Goal: Check status

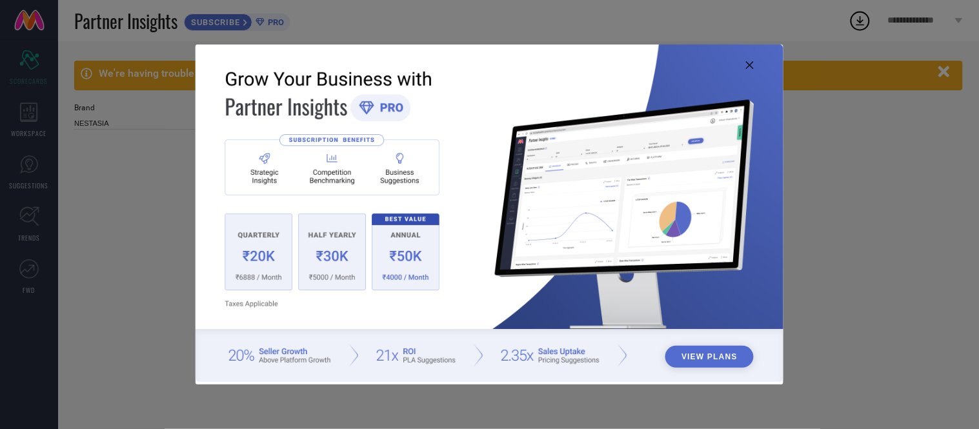
type input "All"
click at [751, 61] on icon at bounding box center [750, 65] width 8 height 8
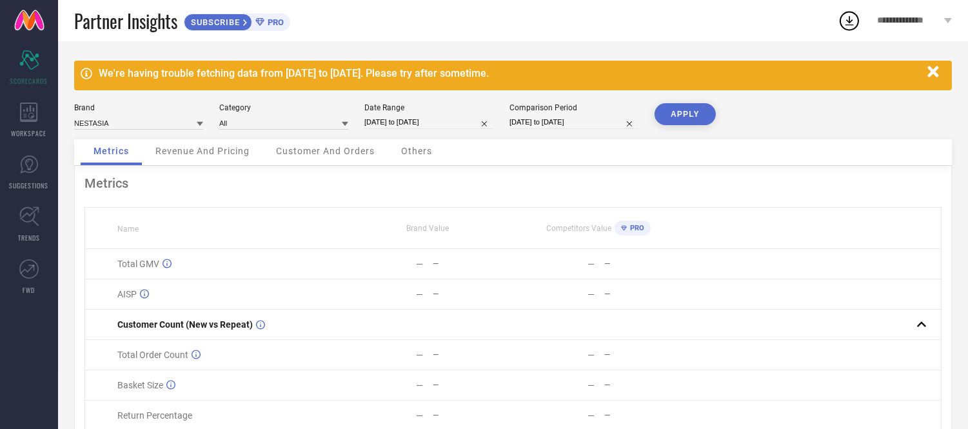
select select "8"
select select "2025"
select select "9"
select select "2025"
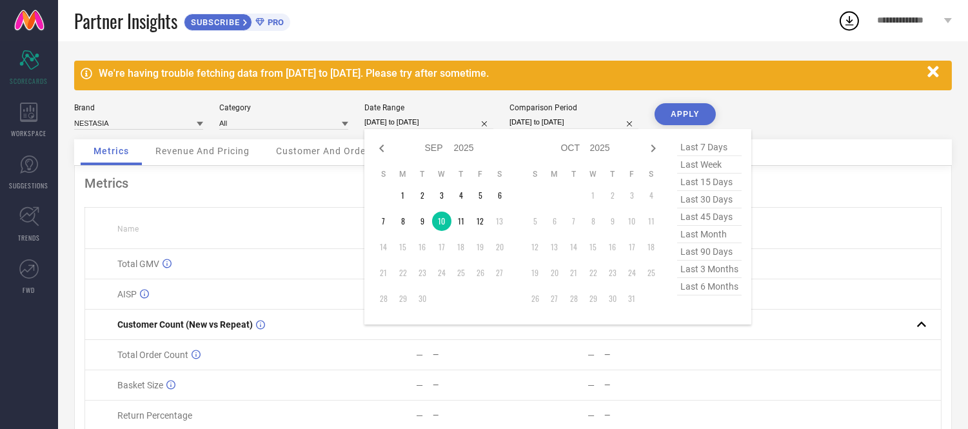
click at [435, 117] on input "[DATE] to [DATE]" at bounding box center [429, 122] width 129 height 14
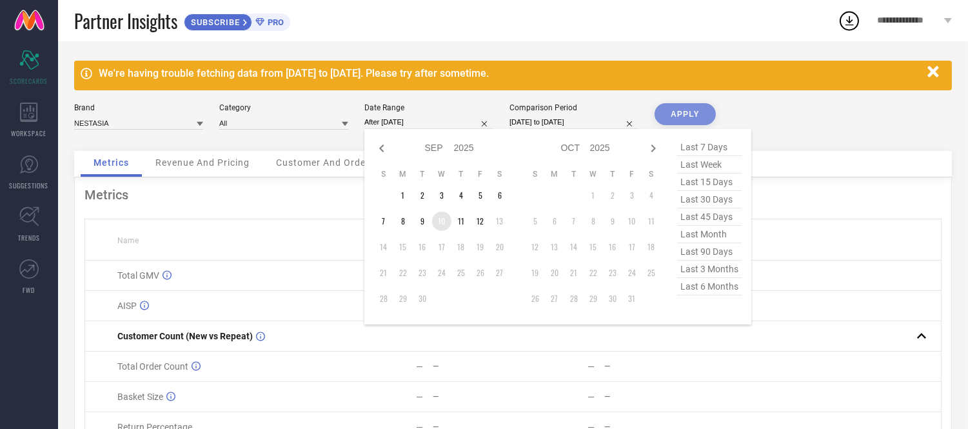
click at [444, 227] on td "10" at bounding box center [441, 221] width 19 height 19
type input "[DATE] to [DATE]"
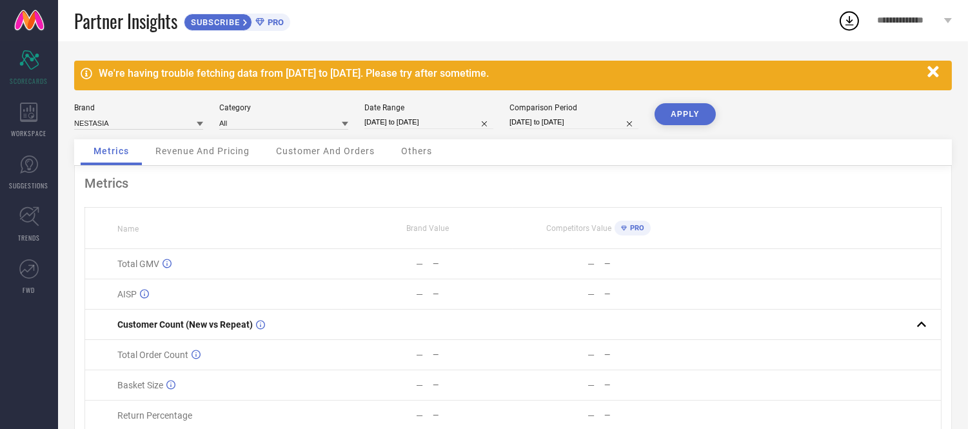
click at [698, 108] on button "APPLY" at bounding box center [685, 114] width 61 height 22
click at [429, 143] on div "Others" at bounding box center [416, 152] width 57 height 26
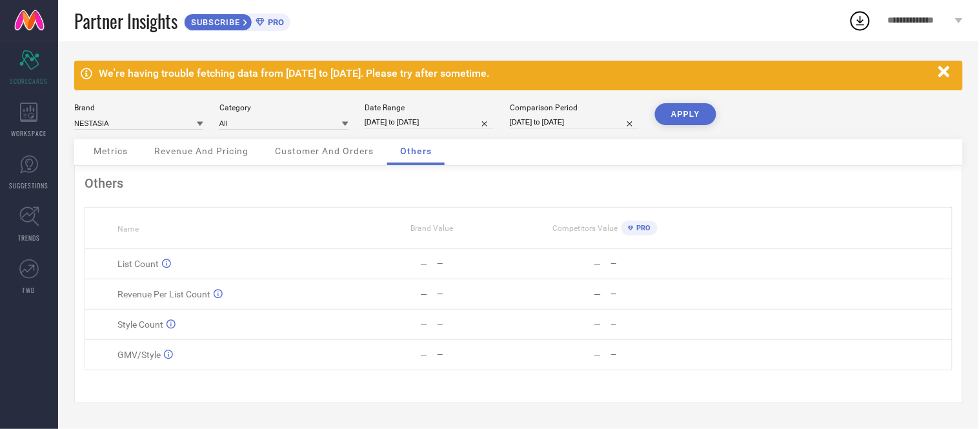
select select "8"
select select "2025"
select select "9"
select select "2025"
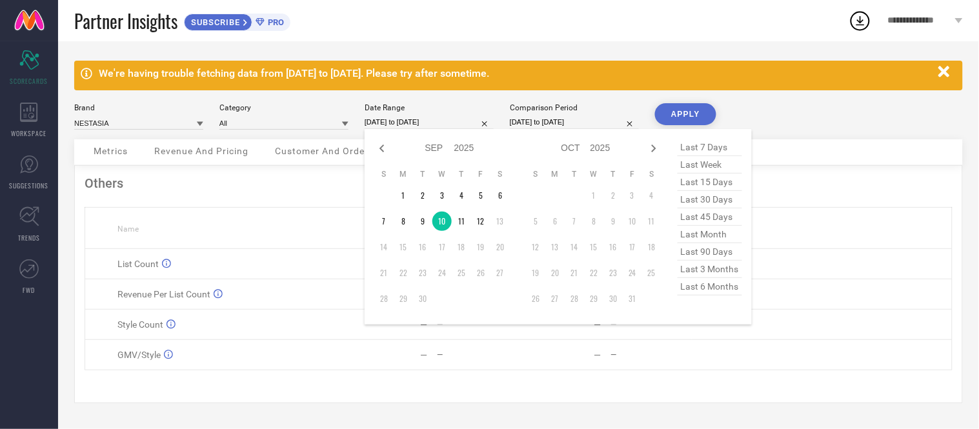
click at [455, 120] on input "[DATE] to [DATE]" at bounding box center [429, 122] width 129 height 14
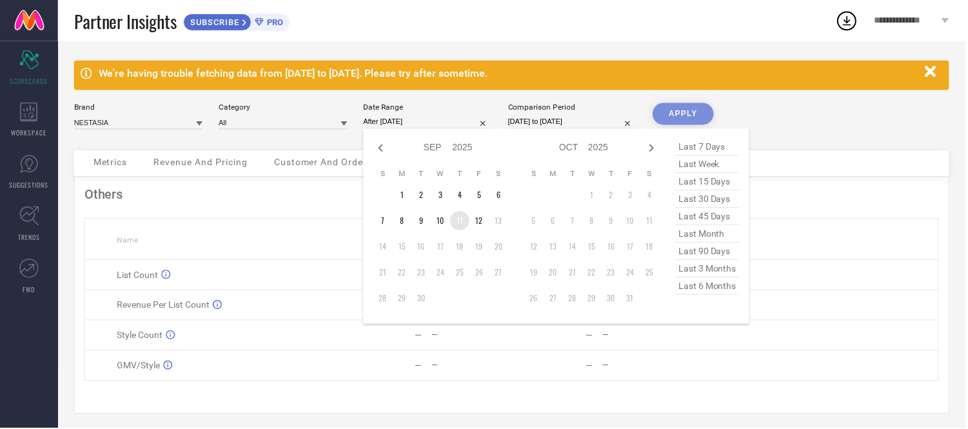
click at [465, 226] on td "11" at bounding box center [461, 221] width 19 height 19
type input "[DATE] to [DATE]"
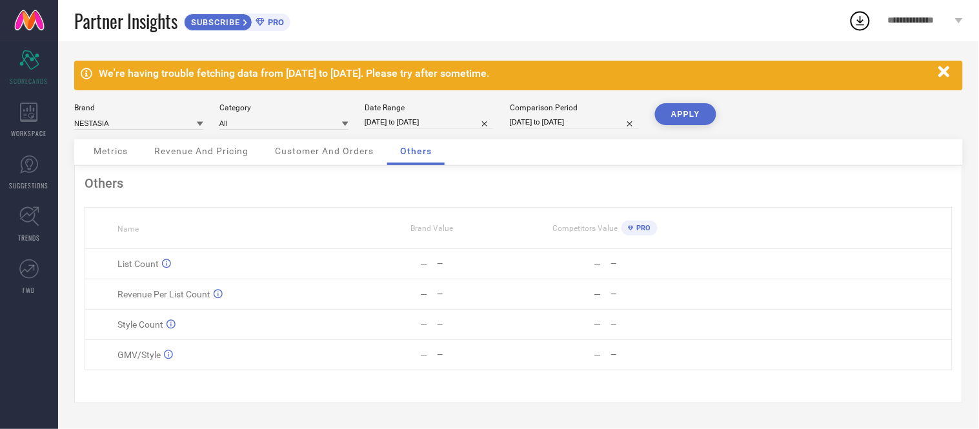
click at [666, 108] on button "APPLY" at bounding box center [685, 114] width 61 height 22
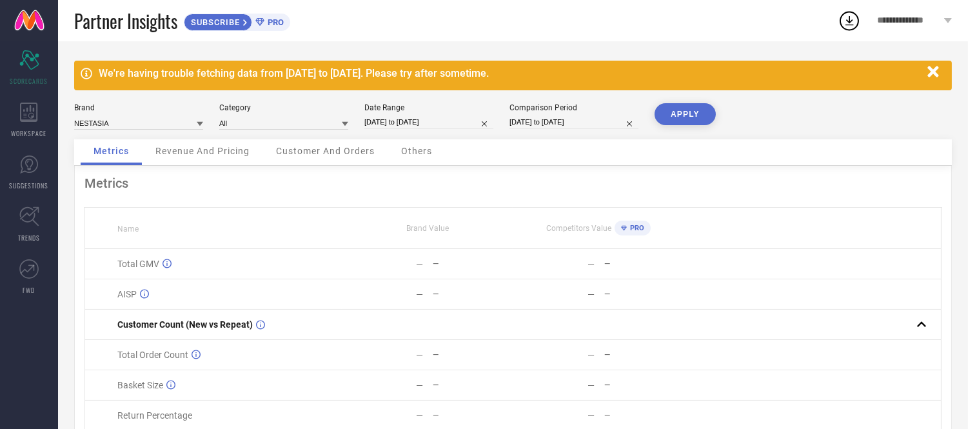
click at [410, 152] on span "Others" at bounding box center [416, 151] width 31 height 10
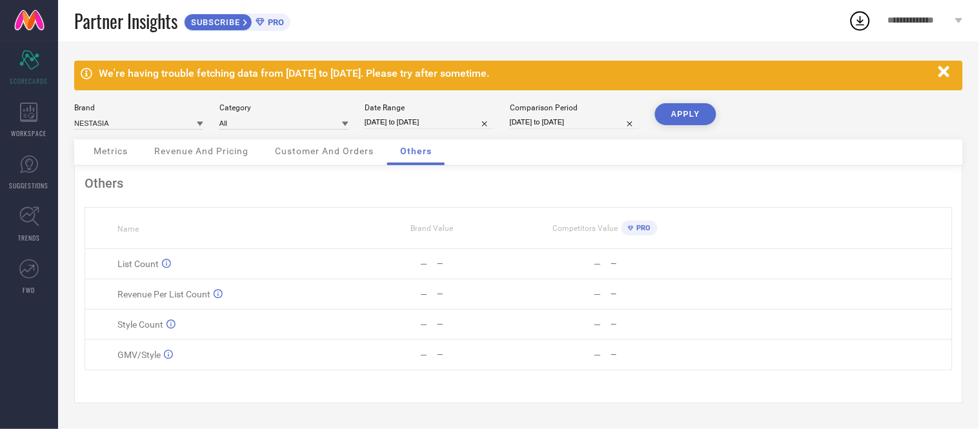
select select "8"
select select "2025"
select select "9"
select select "2025"
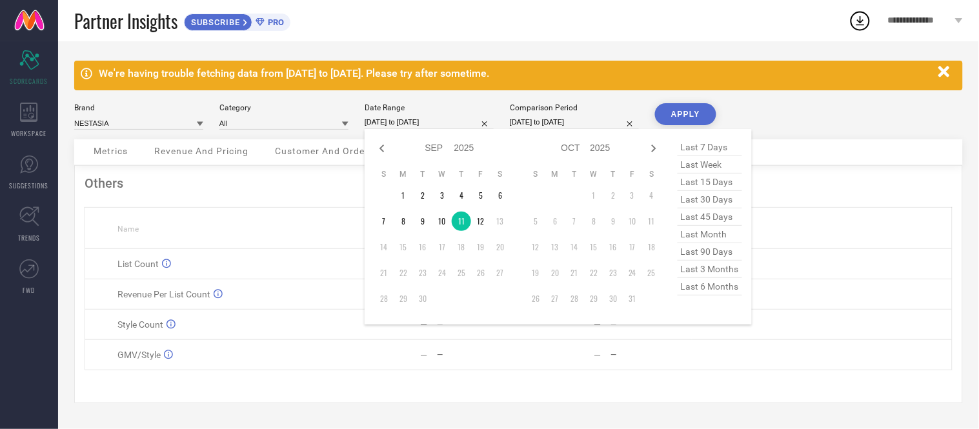
click at [404, 123] on input "[DATE] to [DATE]" at bounding box center [429, 122] width 129 height 14
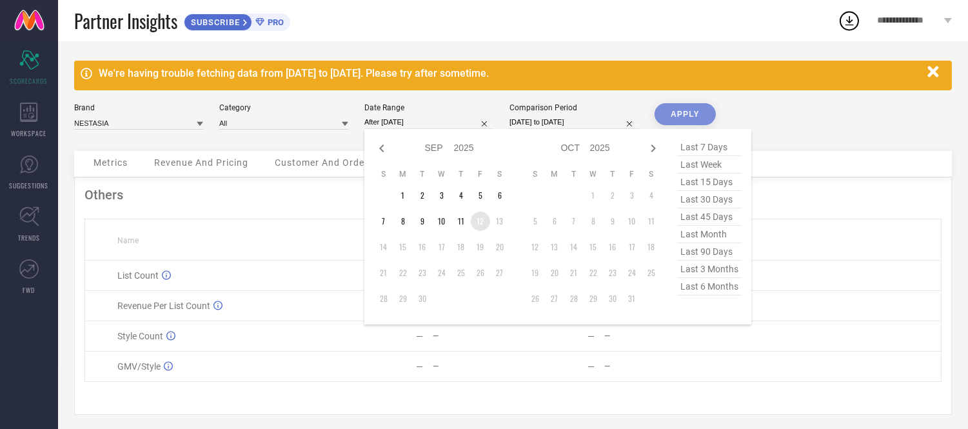
click at [474, 221] on td "12" at bounding box center [480, 221] width 19 height 19
type input "[DATE] to [DATE]"
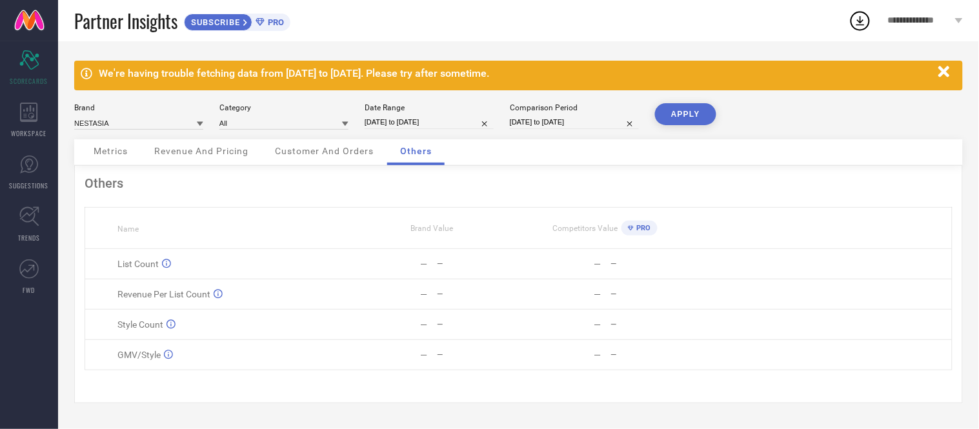
click at [672, 111] on button "APPLY" at bounding box center [685, 114] width 61 height 22
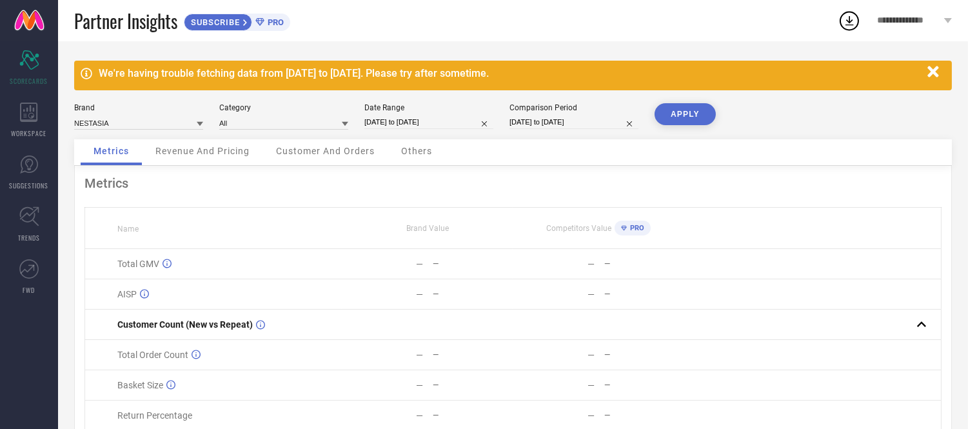
click at [421, 159] on div "Others" at bounding box center [416, 152] width 57 height 26
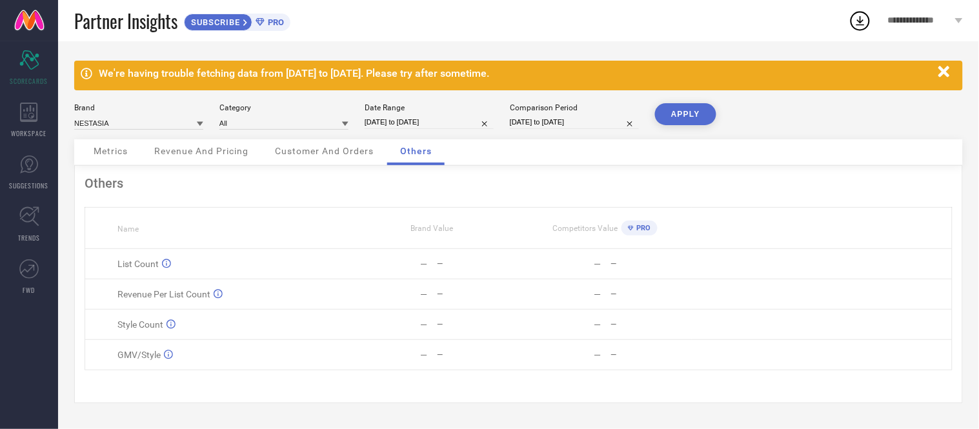
select select "8"
select select "2025"
select select "9"
select select "2025"
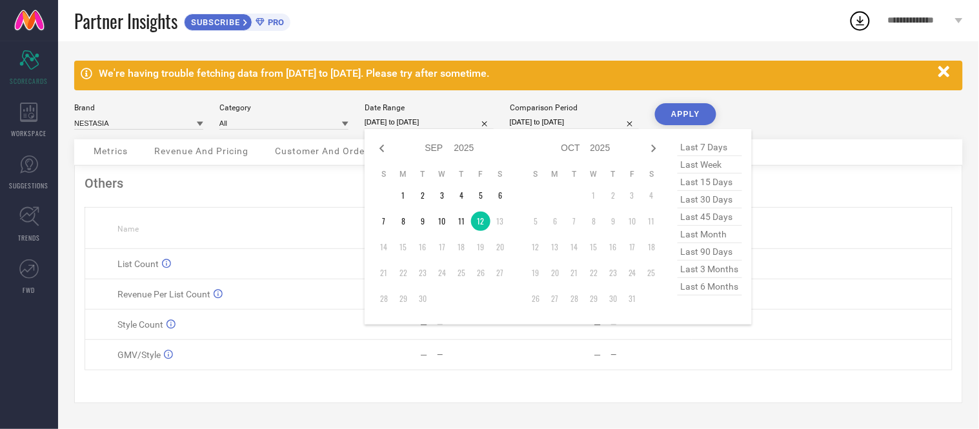
click at [378, 125] on input "[DATE] to [DATE]" at bounding box center [429, 122] width 129 height 14
type input "After [DATE]"
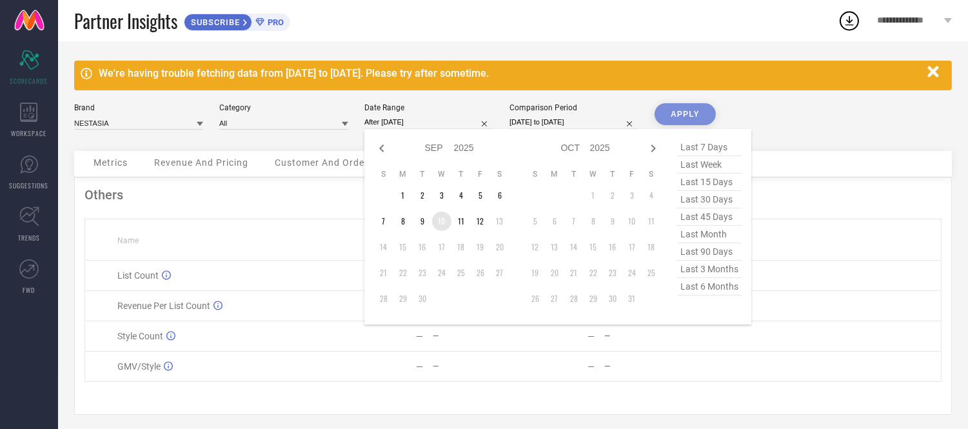
click at [441, 225] on td "10" at bounding box center [441, 221] width 19 height 19
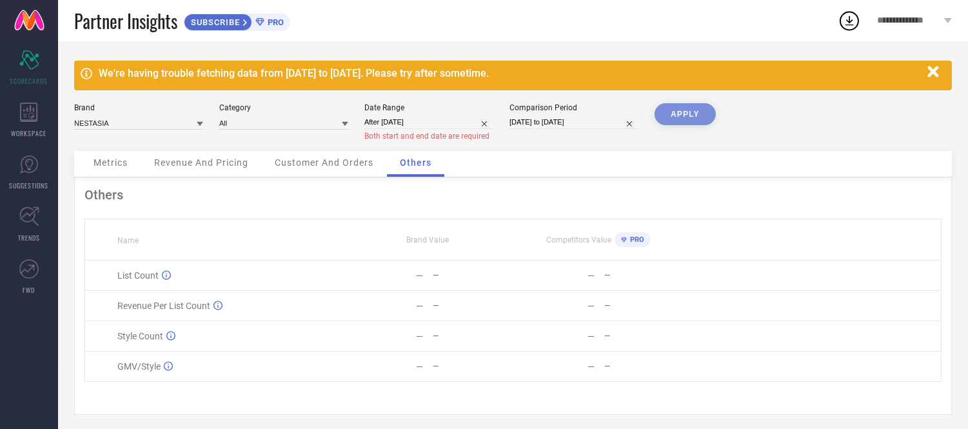
click at [828, 148] on div "Brand NESTASIA Category All Date Range After [DATE] Both start and end date are…" at bounding box center [513, 127] width 878 height 48
